Goal: Answer question/provide support

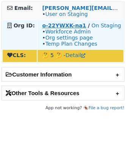
click at [51, 25] on strong "o-22YWXK-na1" at bounding box center [64, 25] width 44 height 6
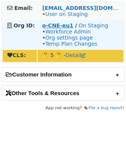
click at [55, 24] on strong "o-CNE-eu1" at bounding box center [57, 25] width 31 height 6
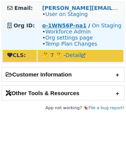
click at [56, 25] on strong "o-1WN56P-na1" at bounding box center [64, 25] width 45 height 6
click at [49, 25] on strong "o-1WN56P-na1" at bounding box center [64, 25] width 45 height 6
